Goal: Transaction & Acquisition: Purchase product/service

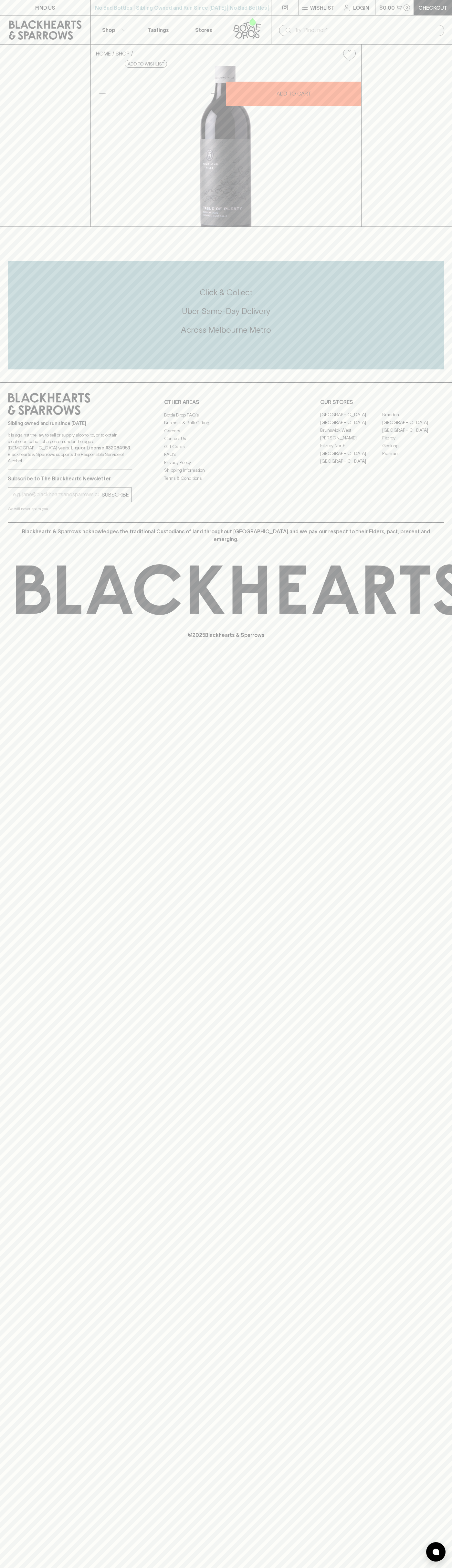
click at [422, 13] on link "Checkout" at bounding box center [433, 7] width 38 height 15
click at [448, 1458] on div "FIND US | No Bad Bottles | Sibling Owned and Run Since [DATE] | No Bad Bottles …" at bounding box center [226, 784] width 452 height 1568
click at [246, 1567] on html "FIND US | No Bad Bottles | Sibling Owned and Run Since [DATE] | No Bad Bottles …" at bounding box center [226, 784] width 452 height 1568
click at [7, 1027] on div "FIND US | No Bad Bottles | Sibling Owned and Run Since [DATE] | No Bad Bottles …" at bounding box center [226, 784] width 452 height 1568
